Goal: Task Accomplishment & Management: Manage account settings

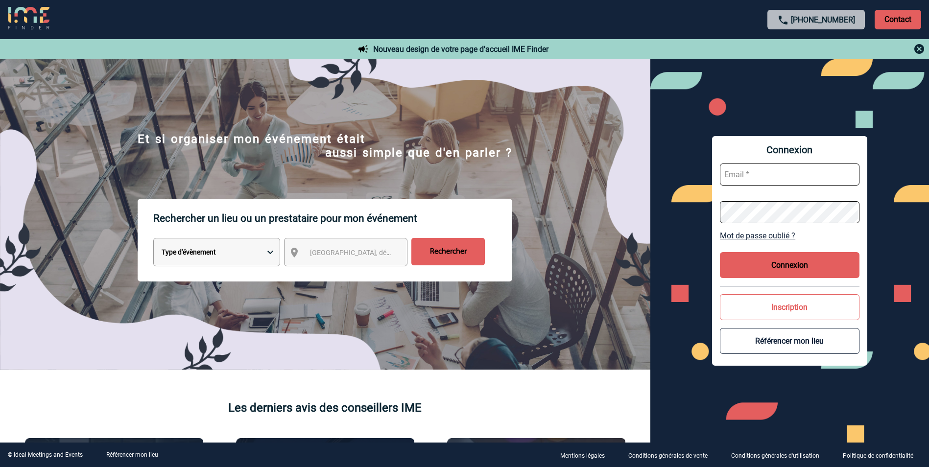
paste input "herve.vincent@arkema.com"
type input "herve.vincent@arkema.com"
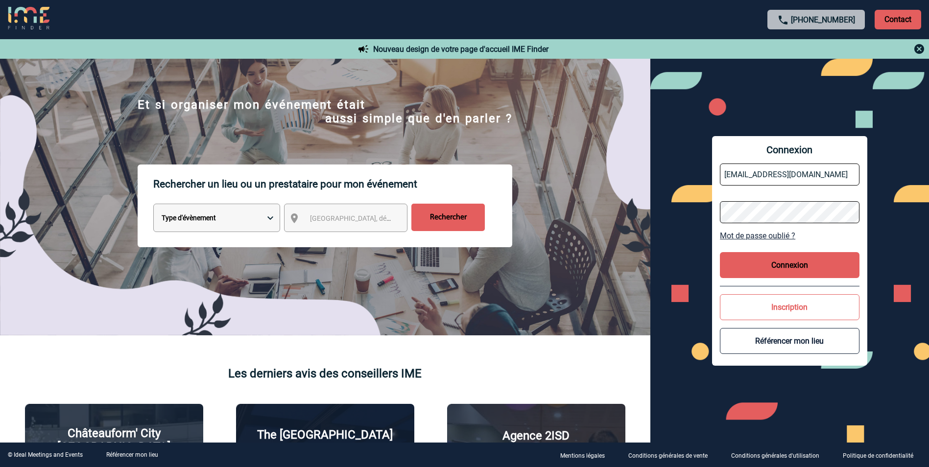
scroll to position [49, 0]
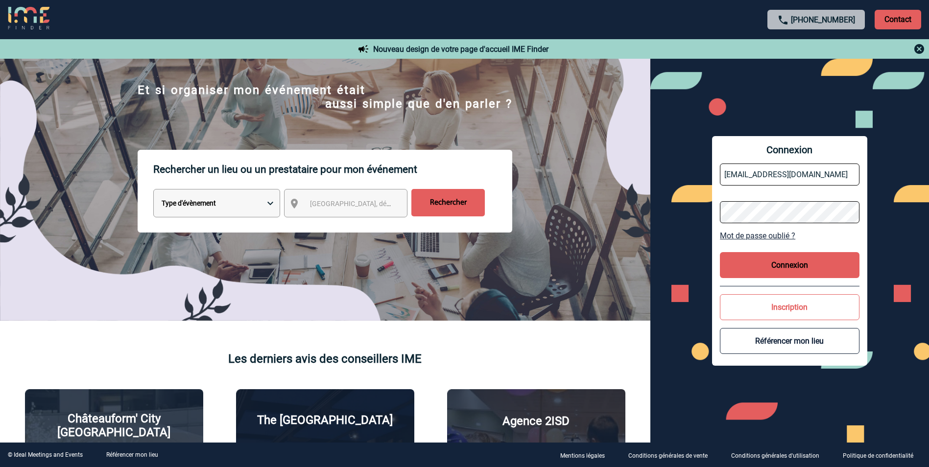
click at [779, 263] on button "Connexion" at bounding box center [790, 265] width 140 height 26
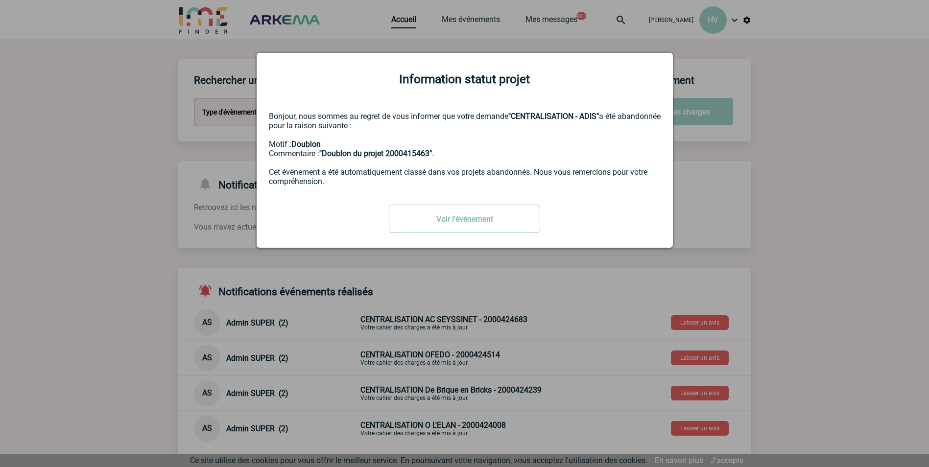
click at [485, 224] on link "Voir l'événement" at bounding box center [464, 219] width 151 height 28
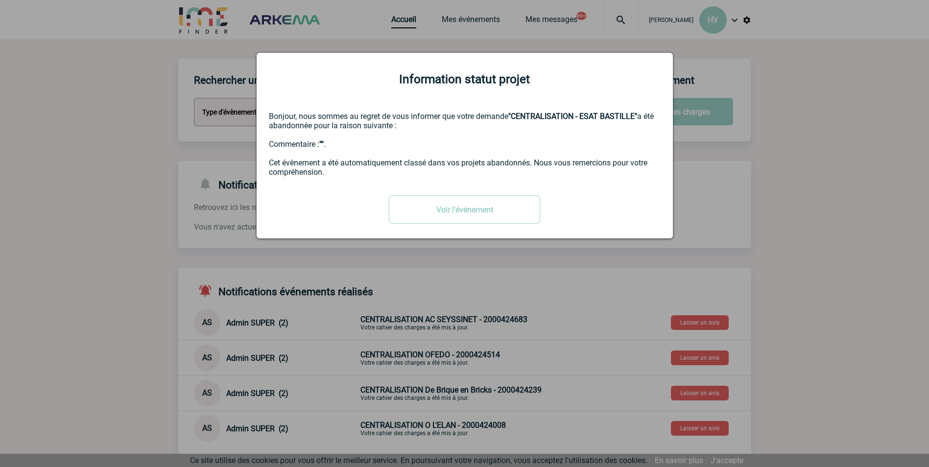
click at [830, 214] on div at bounding box center [464, 233] width 929 height 467
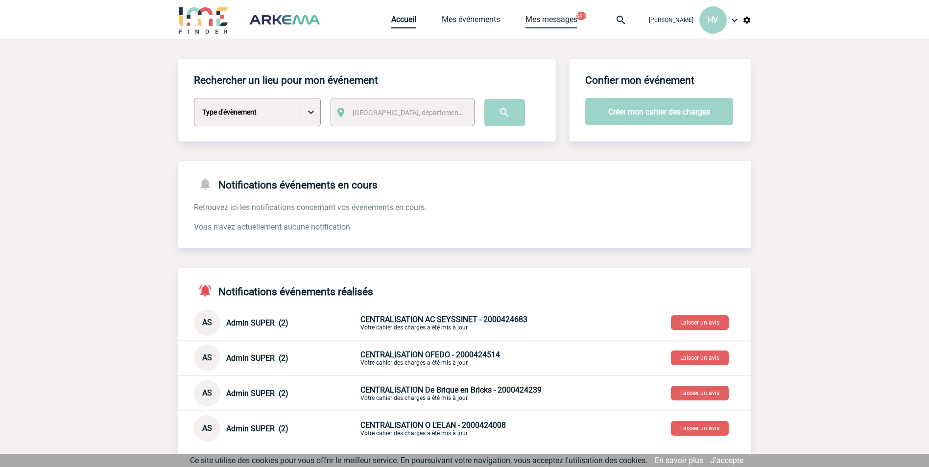
click at [568, 20] on link "Mes messages" at bounding box center [551, 22] width 52 height 14
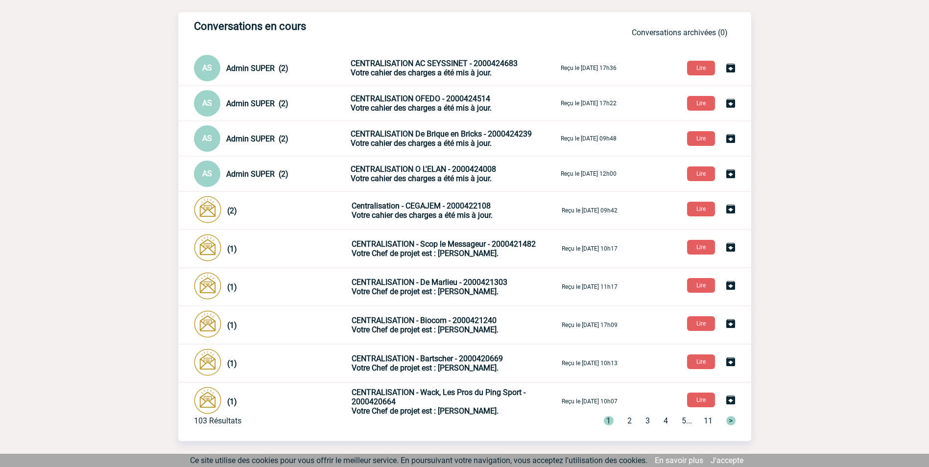
scroll to position [31, 0]
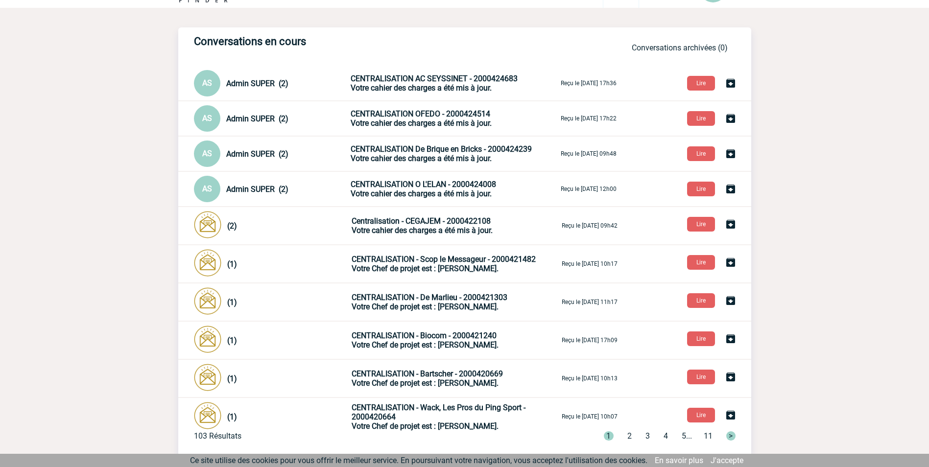
click at [437, 383] on span "Votre Chef de projet est : [PERSON_NAME]." at bounding box center [425, 383] width 147 height 9
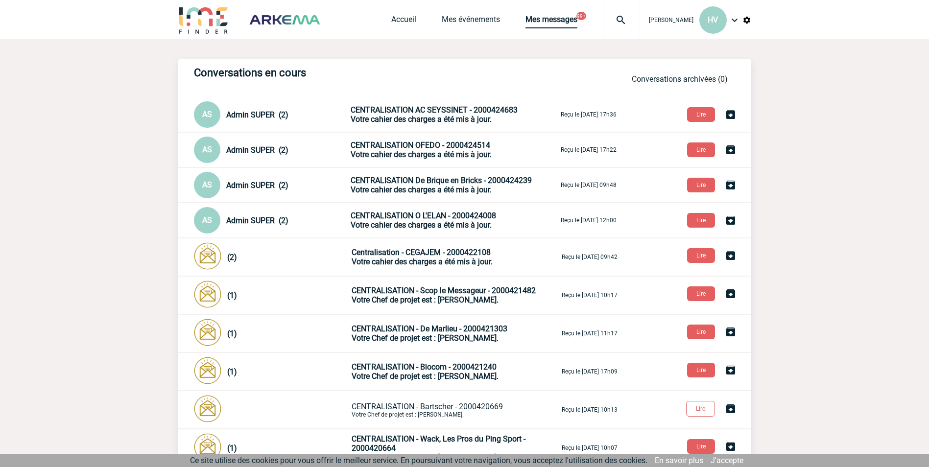
click at [555, 21] on link "Mes messages" at bounding box center [551, 22] width 52 height 14
click at [471, 20] on link "Mes événements" at bounding box center [471, 22] width 58 height 14
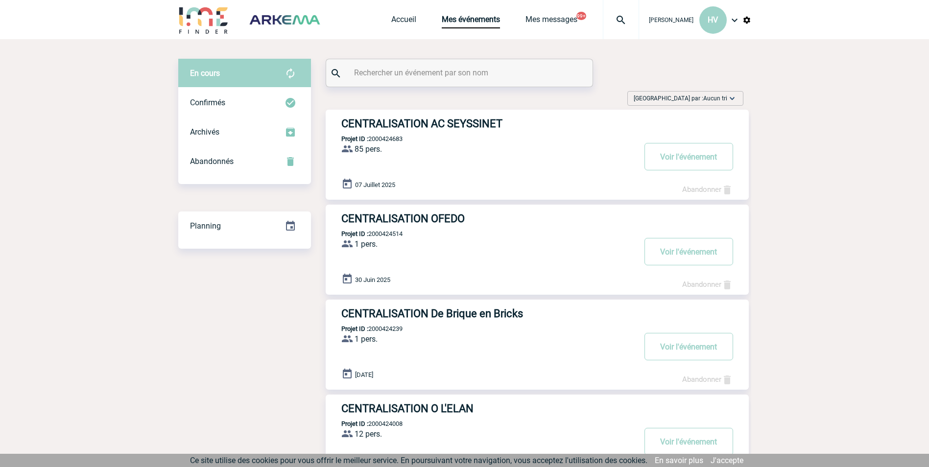
click at [398, 124] on h3 "CENTRALISATION AC SEYSSINET" at bounding box center [488, 124] width 294 height 12
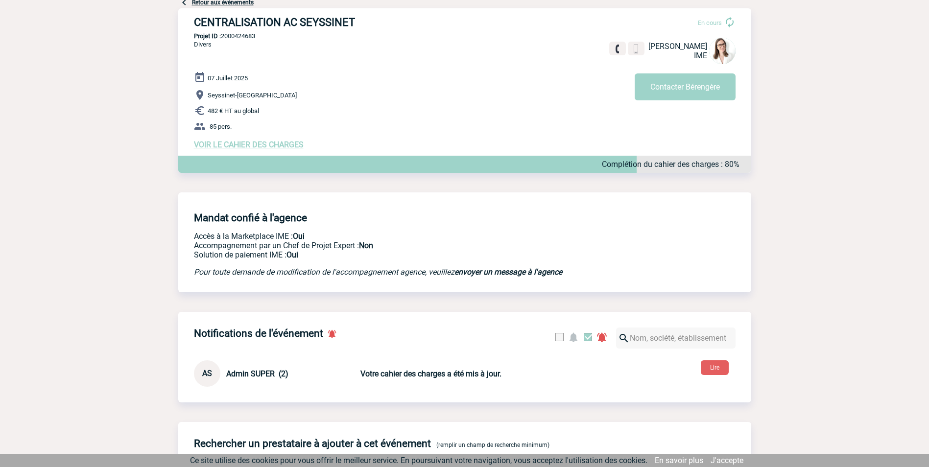
scroll to position [57, 0]
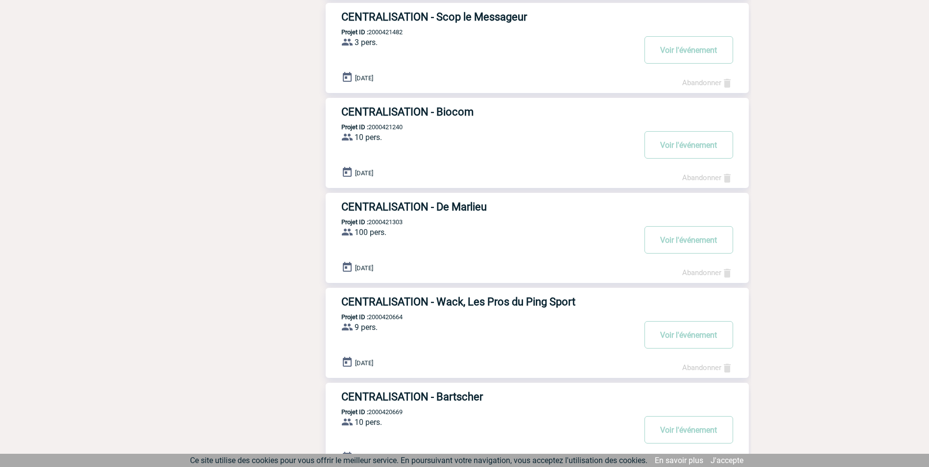
scroll to position [588, 0]
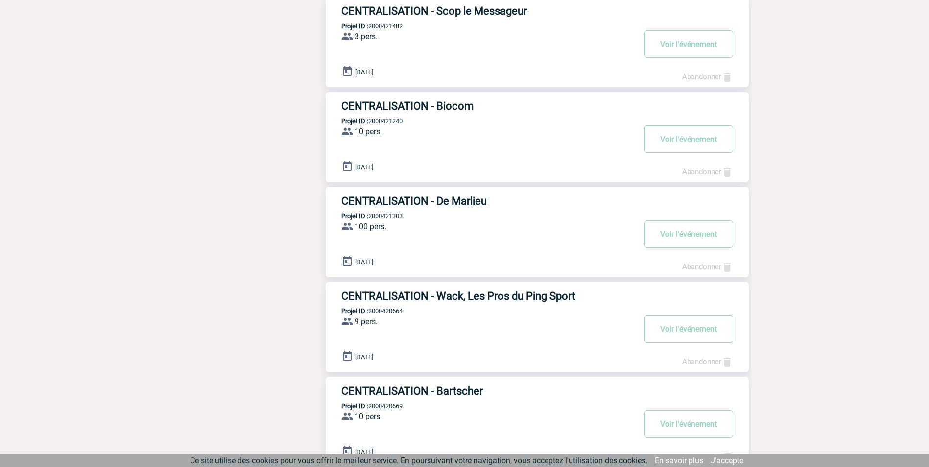
click at [401, 202] on h3 "CENTRALISATION - De Marlieu" at bounding box center [488, 201] width 294 height 12
